Goal: Task Accomplishment & Management: Use online tool/utility

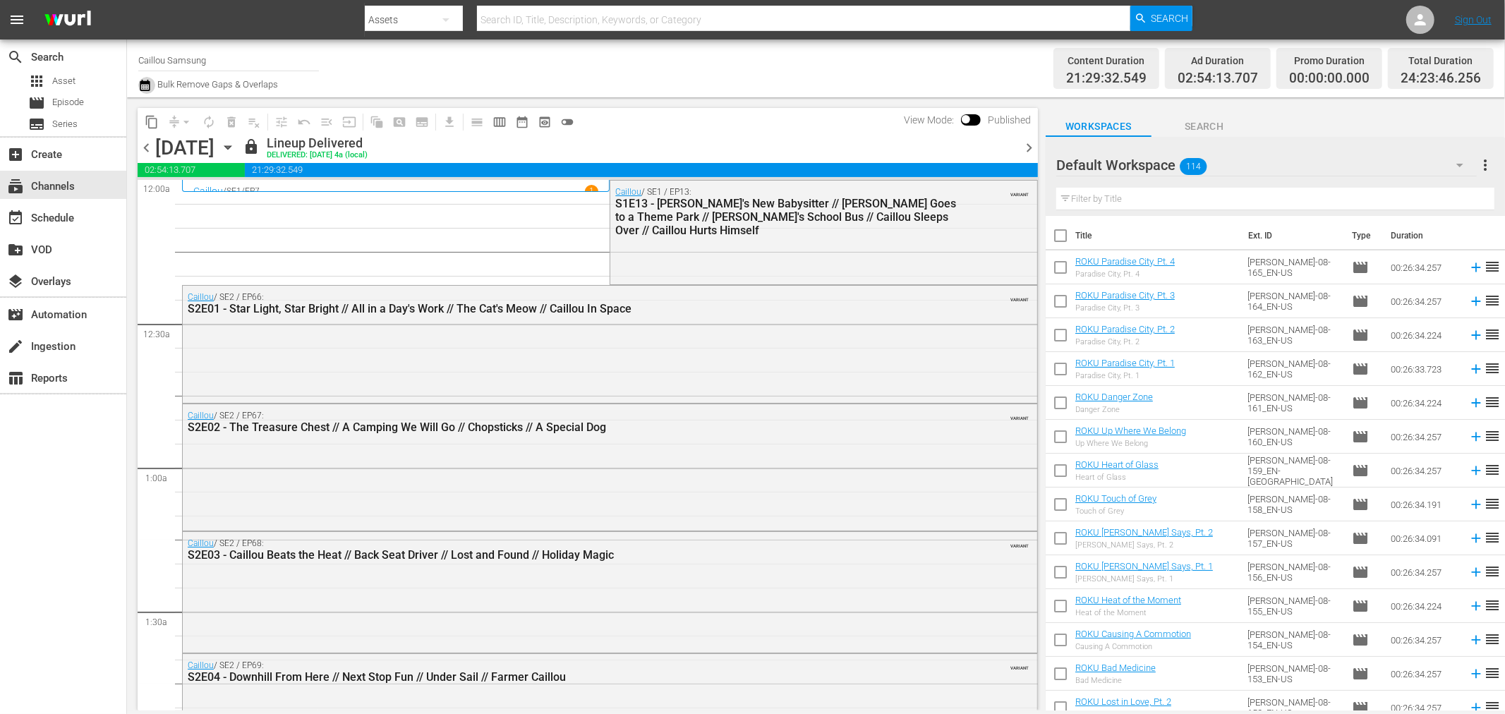
click at [141, 85] on icon "button" at bounding box center [144, 85] width 13 height 17
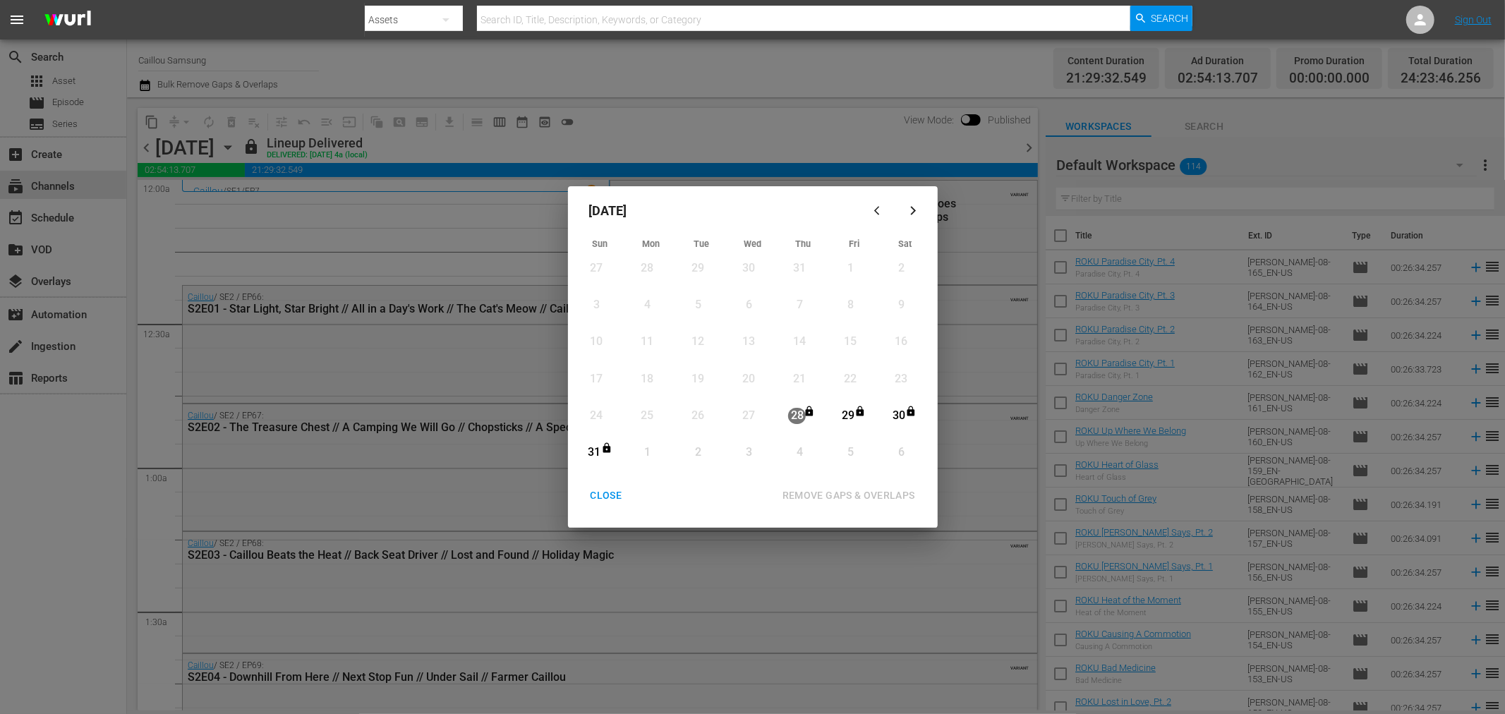
click at [608, 498] on div "CLOSE" at bounding box center [606, 496] width 54 height 18
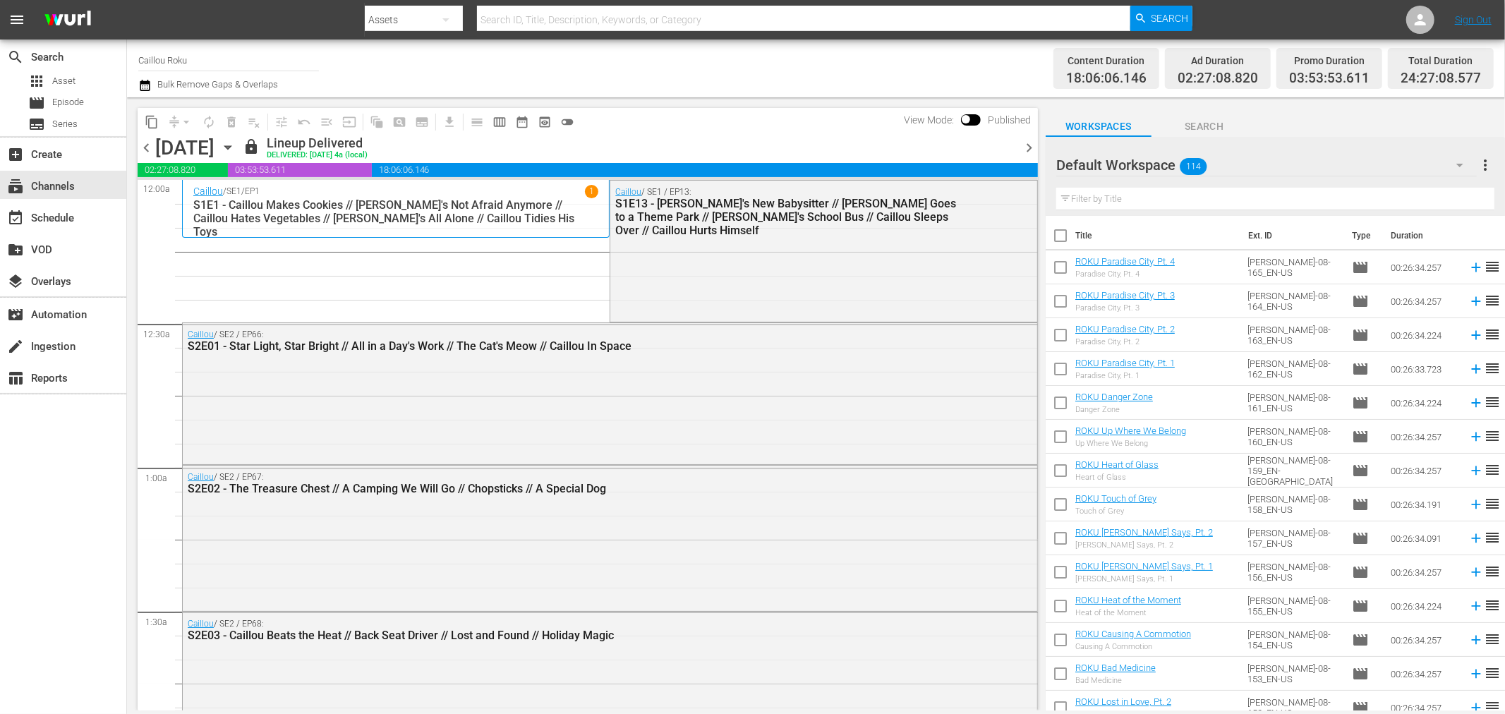
click at [141, 83] on icon "button" at bounding box center [145, 85] width 10 height 11
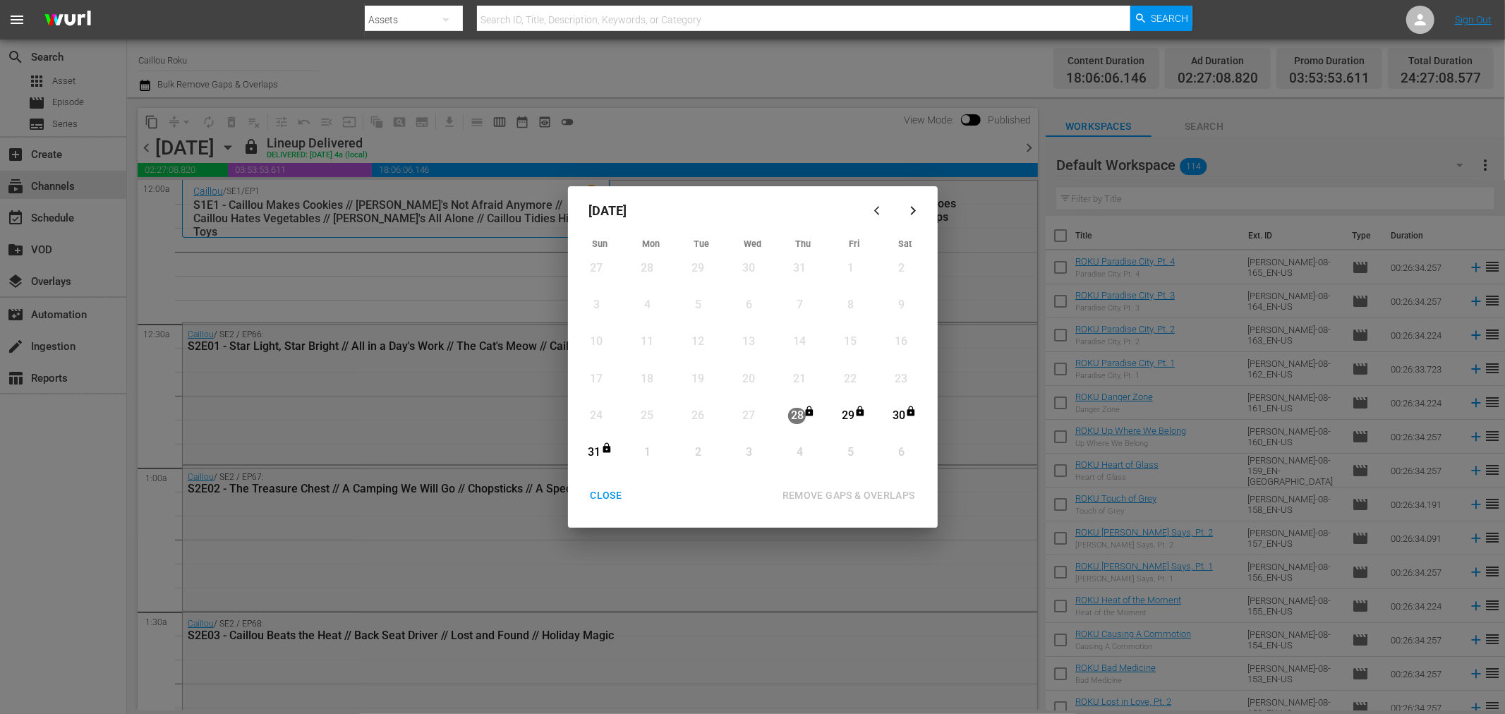
click at [596, 501] on div "CLOSE" at bounding box center [606, 496] width 54 height 18
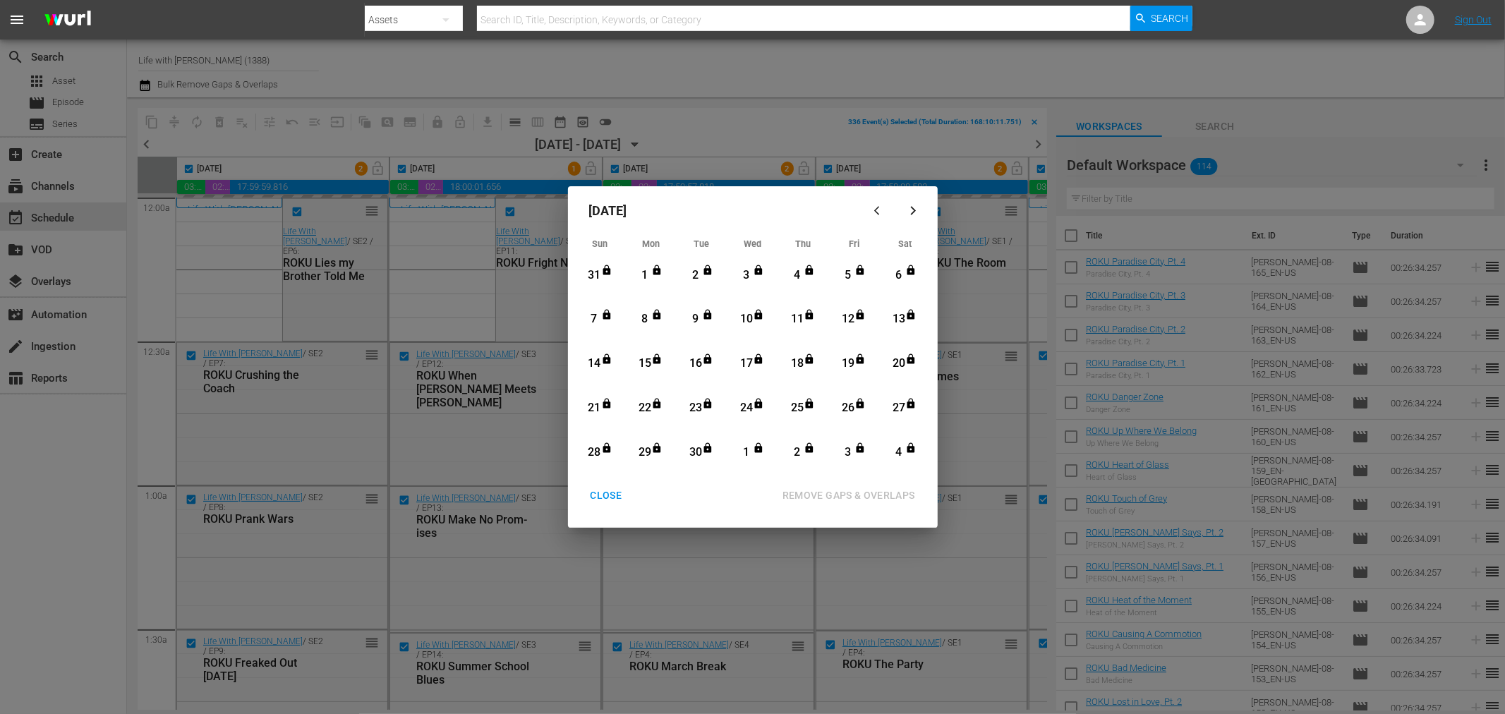
scroll to position [626, 623]
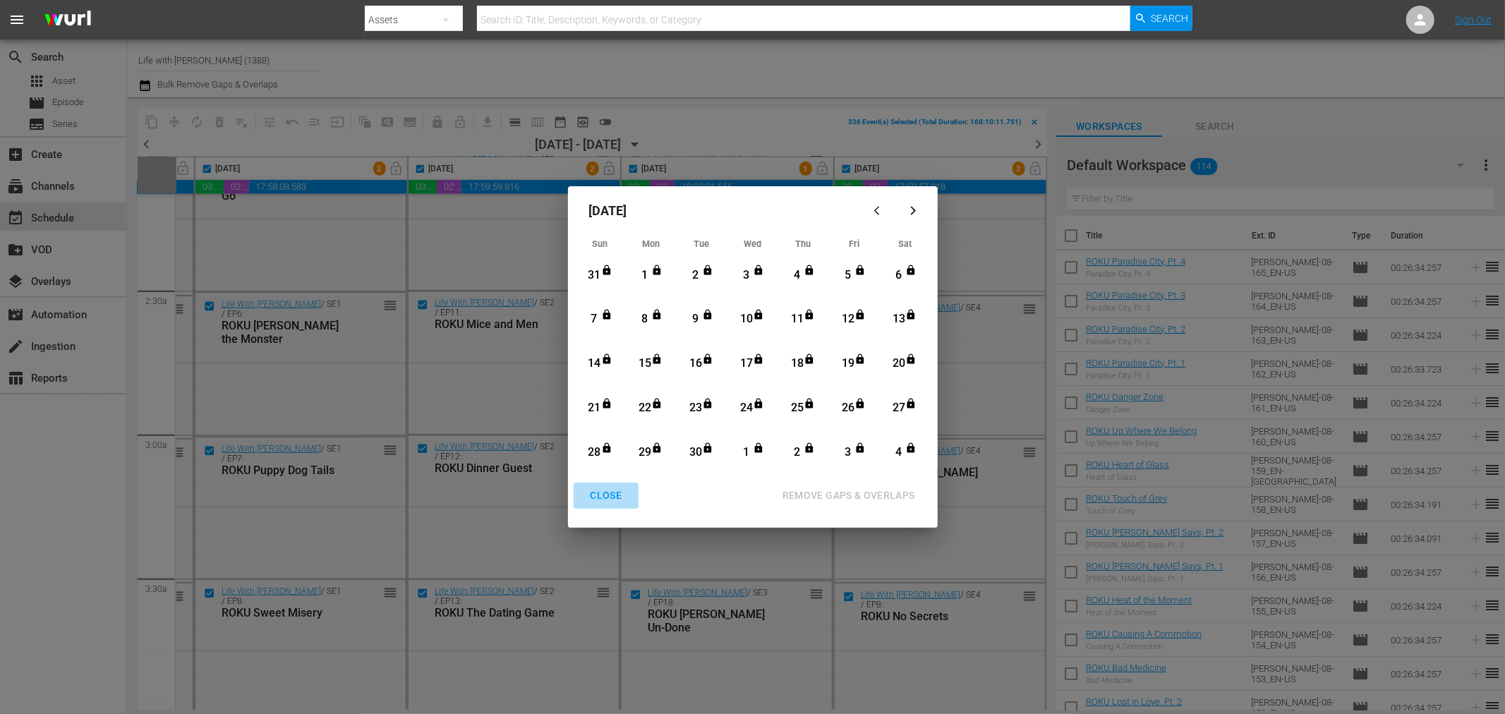
click at [597, 499] on div "CLOSE" at bounding box center [606, 496] width 54 height 18
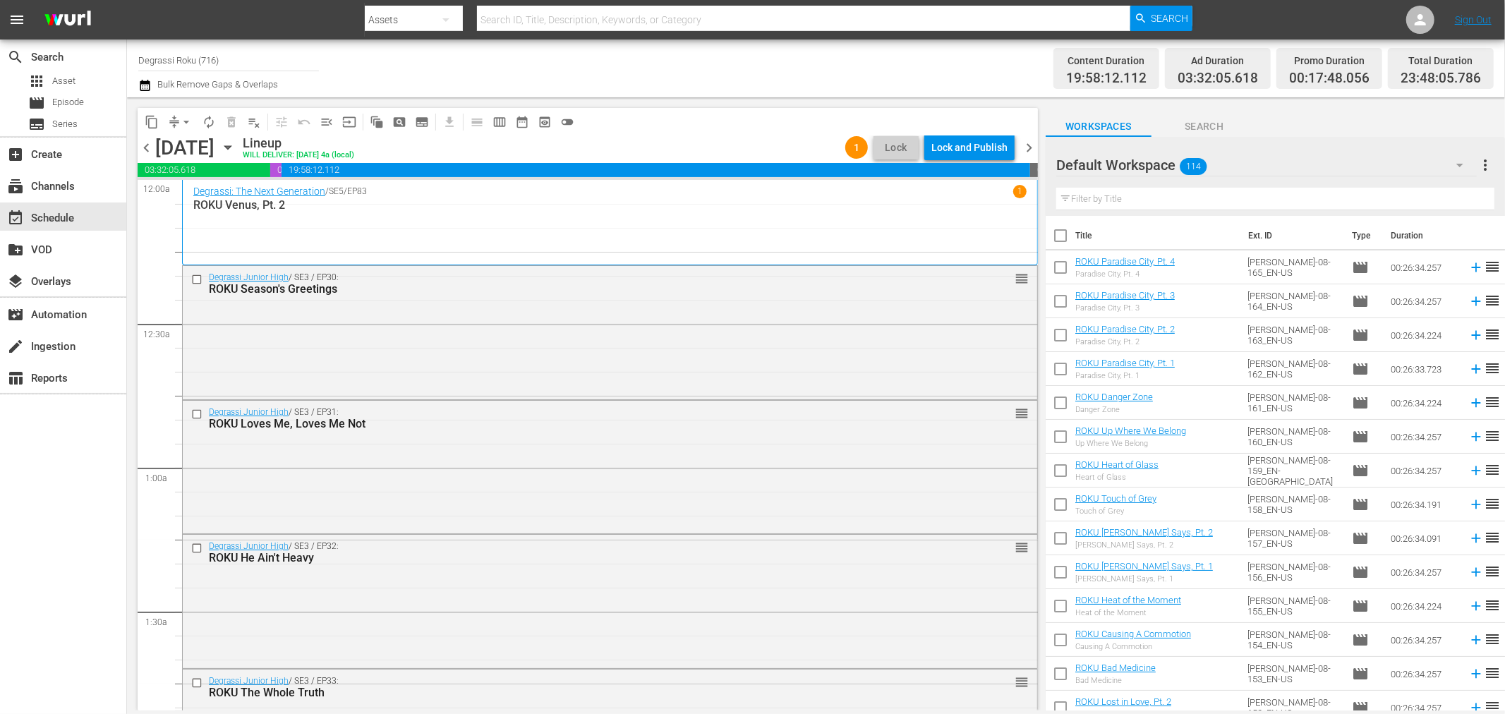
click at [150, 90] on icon "button" at bounding box center [145, 85] width 10 height 11
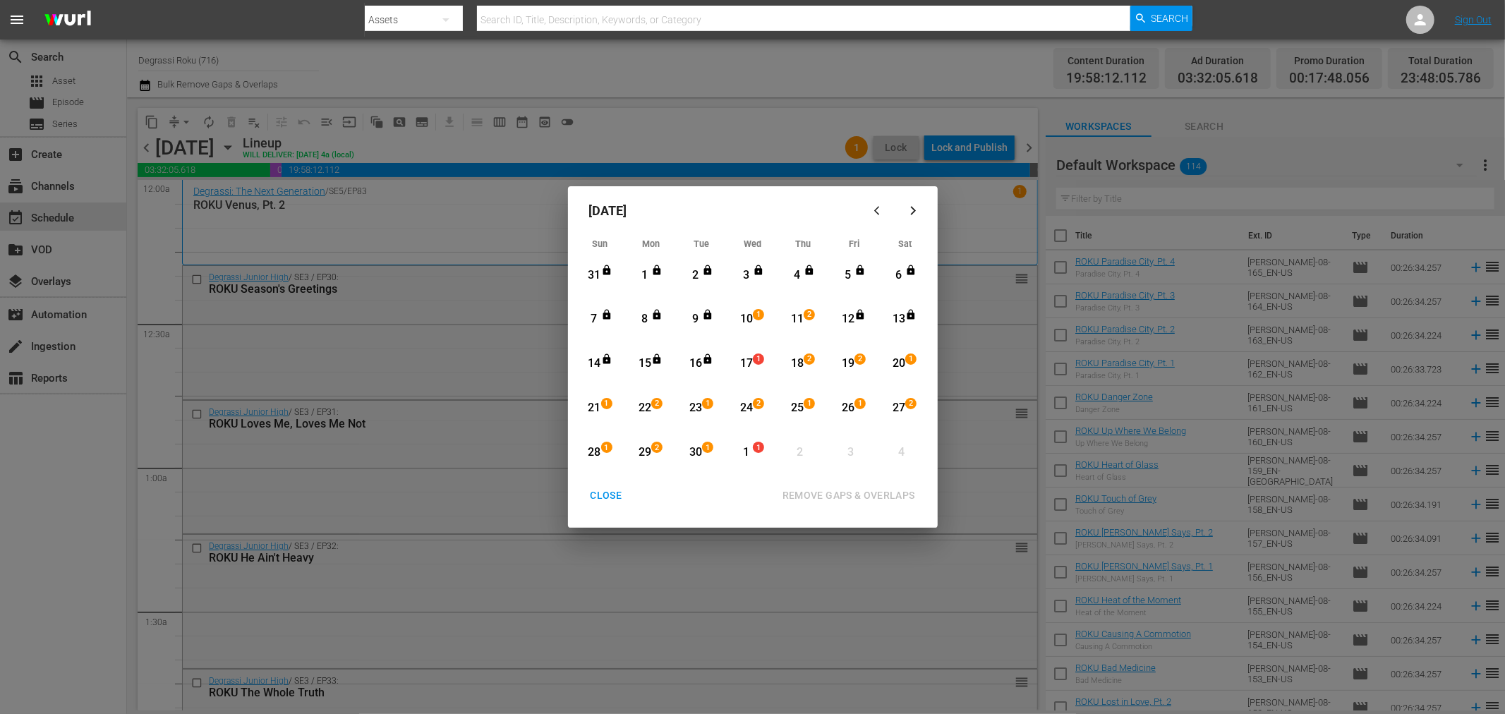
click at [609, 494] on div "CLOSE" at bounding box center [606, 496] width 54 height 18
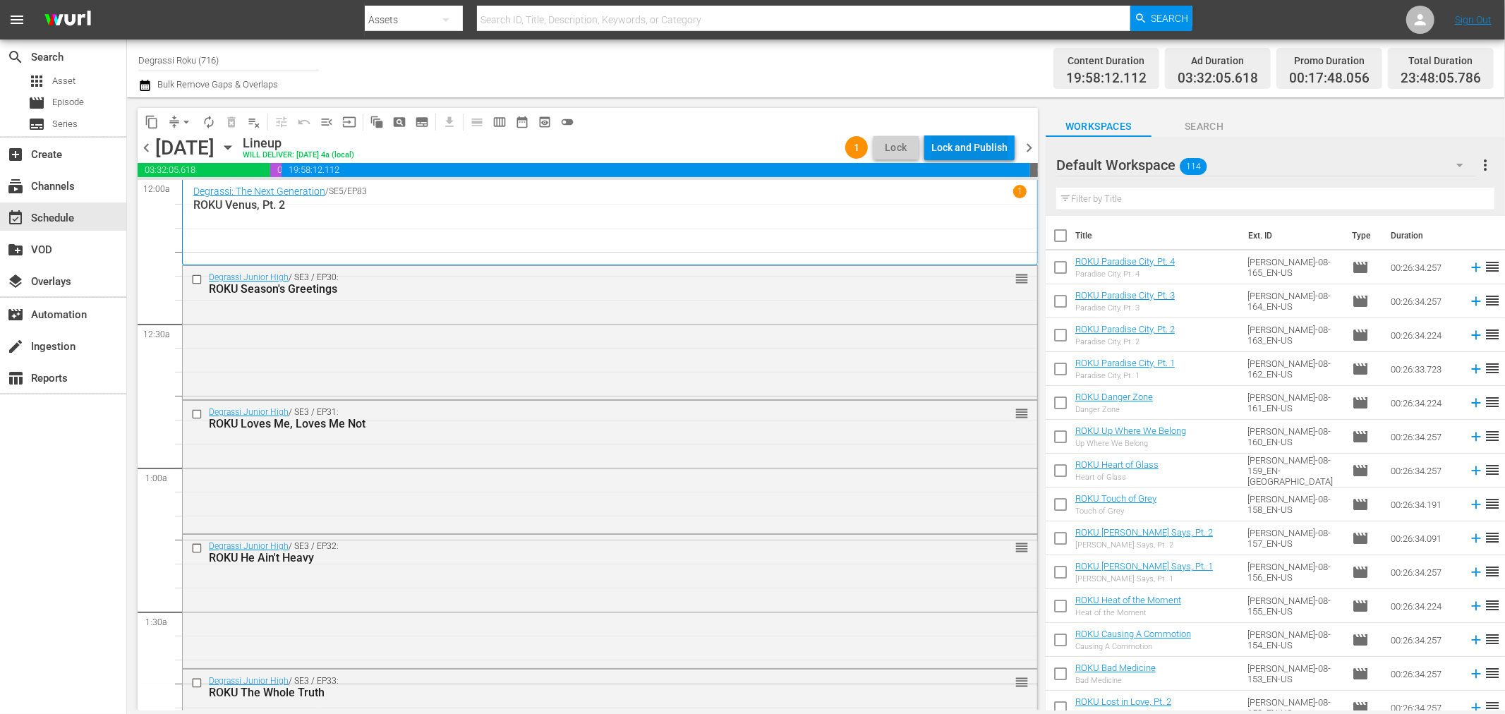
click at [976, 147] on div "Lock and Publish" at bounding box center [969, 147] width 76 height 25
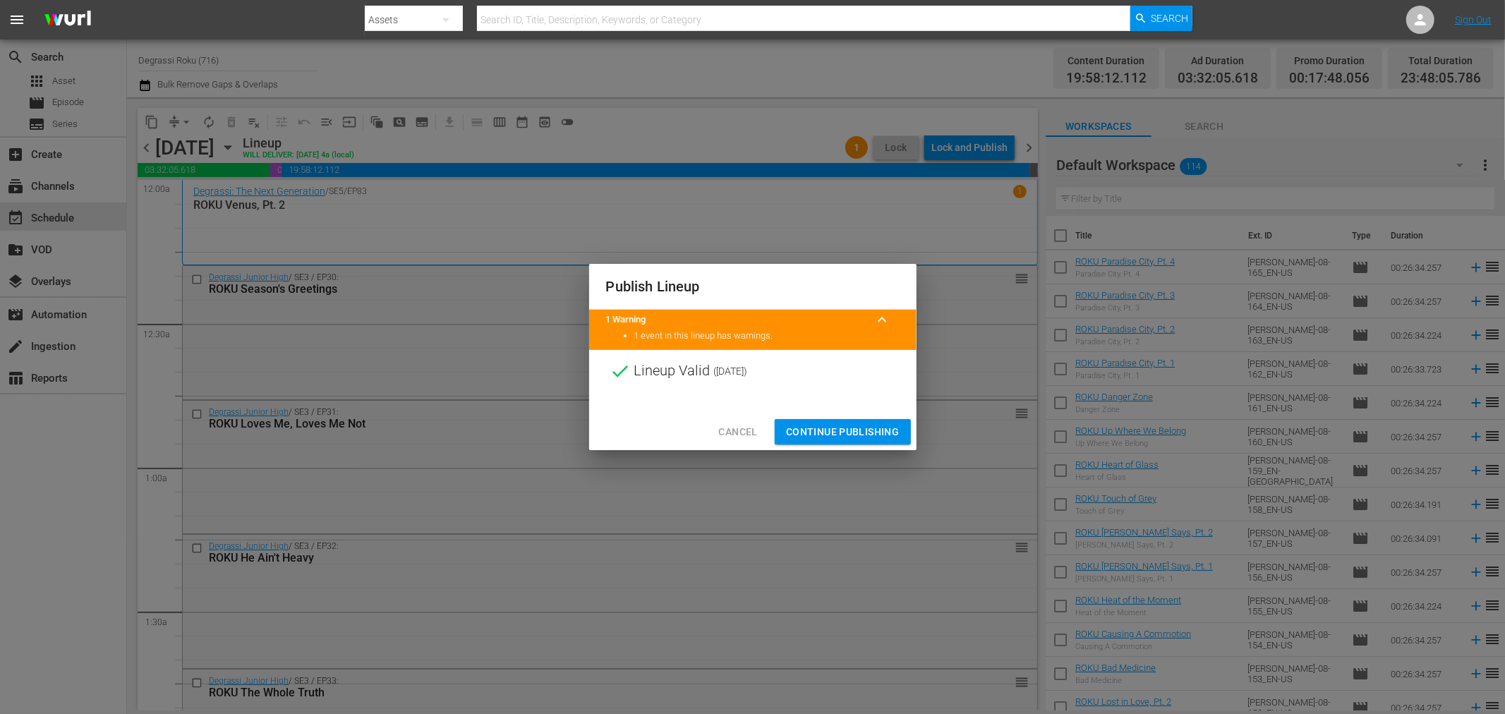
click at [879, 429] on span "Continue Publishing" at bounding box center [843, 432] width 114 height 18
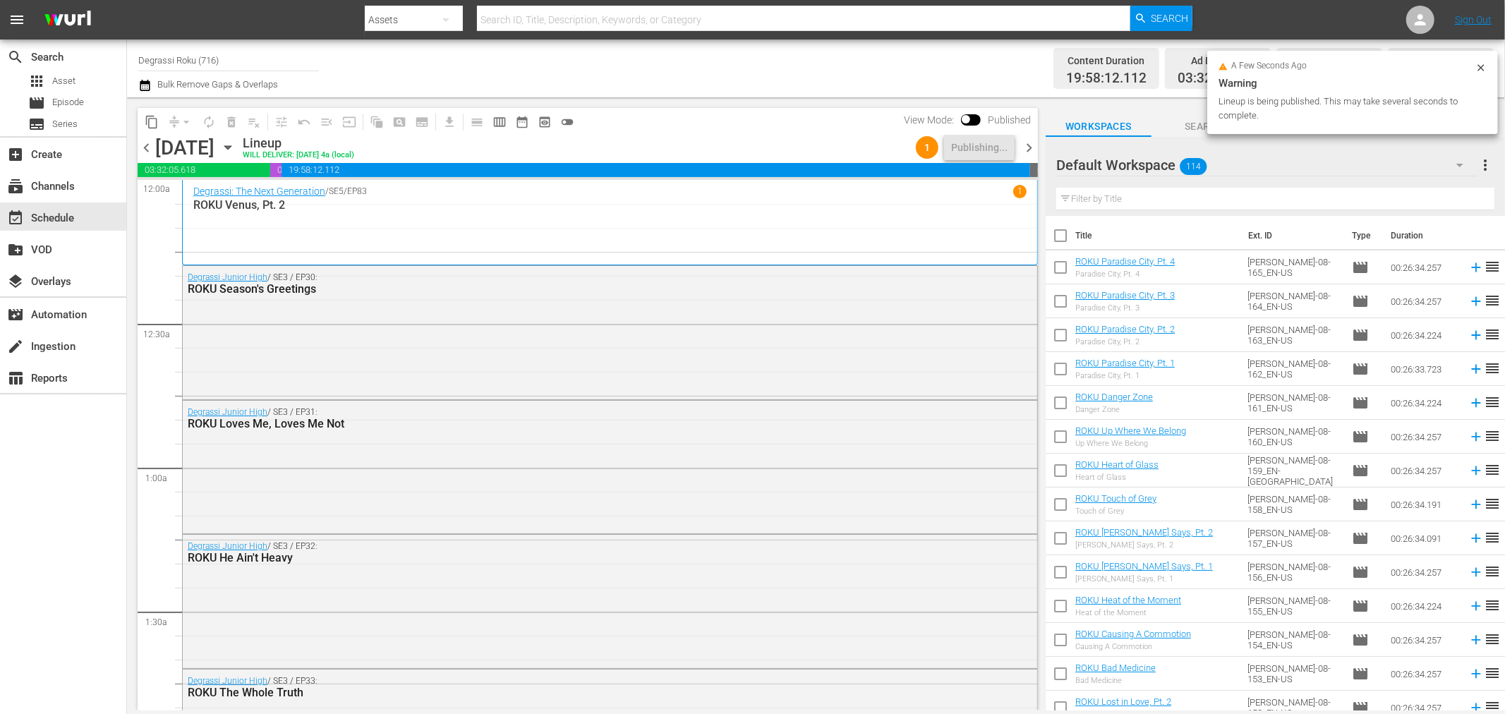
click at [1034, 143] on span "chevron_right" at bounding box center [1029, 148] width 18 height 18
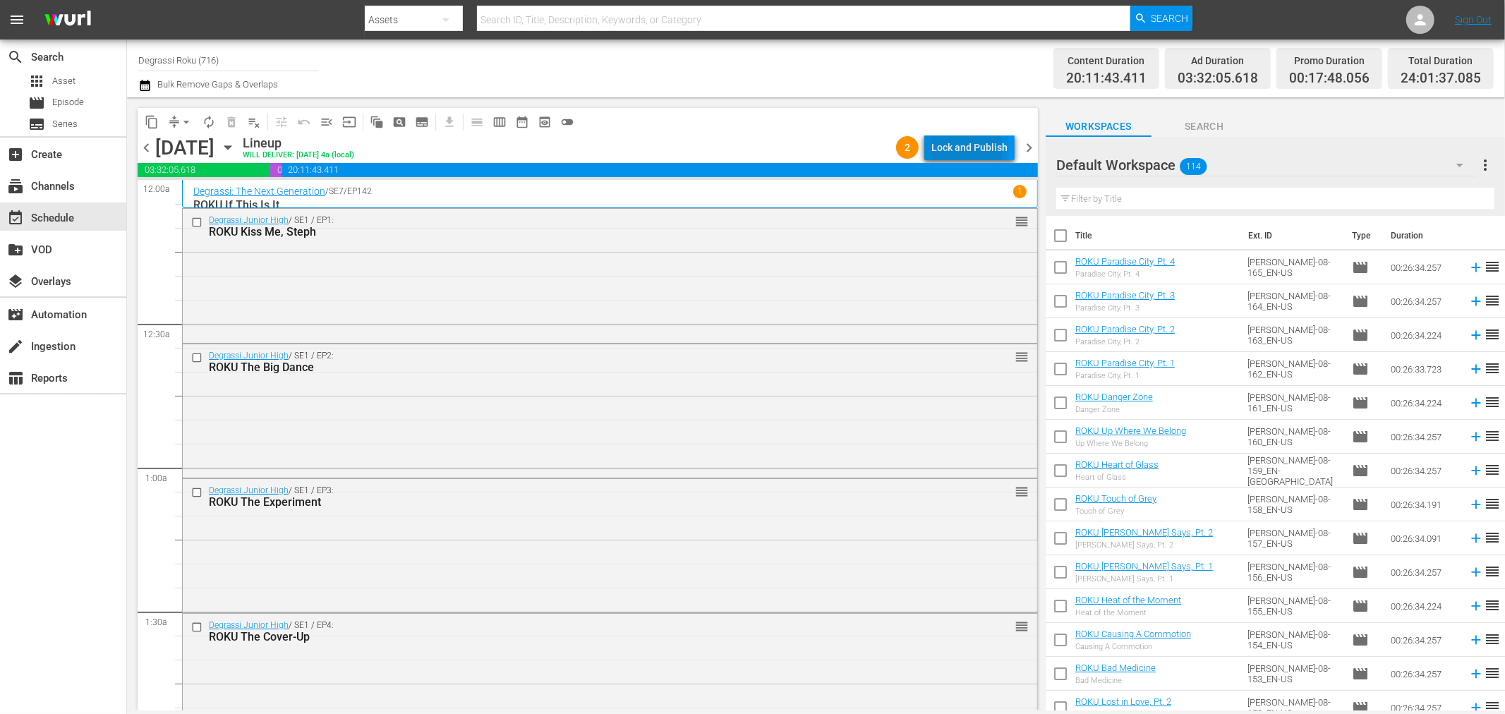
click at [964, 151] on div "Lock and Publish" at bounding box center [969, 147] width 76 height 25
